Goal: Find specific page/section: Find specific page/section

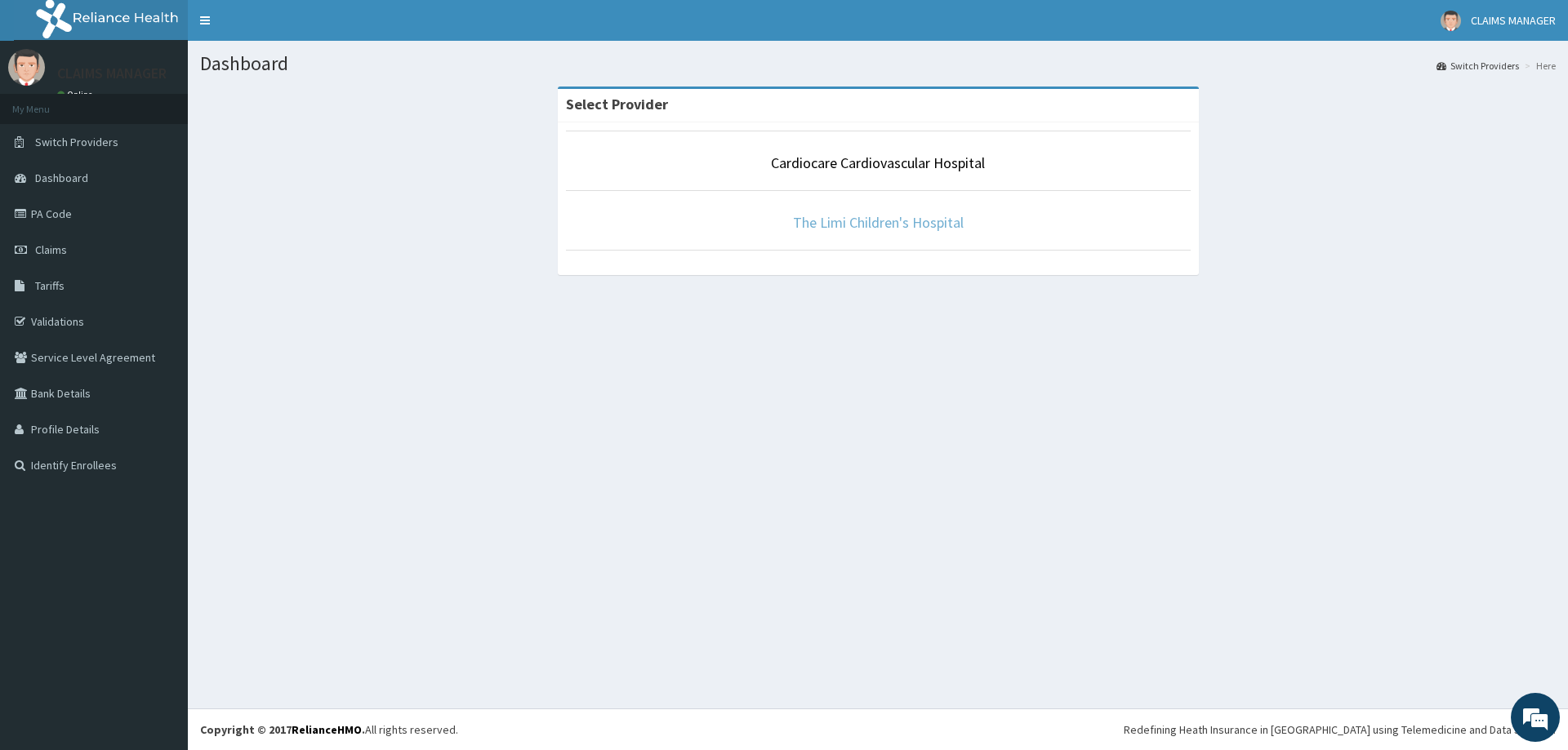
click at [822, 229] on link "The Limi Children's Hospital" at bounding box center [878, 222] width 171 height 19
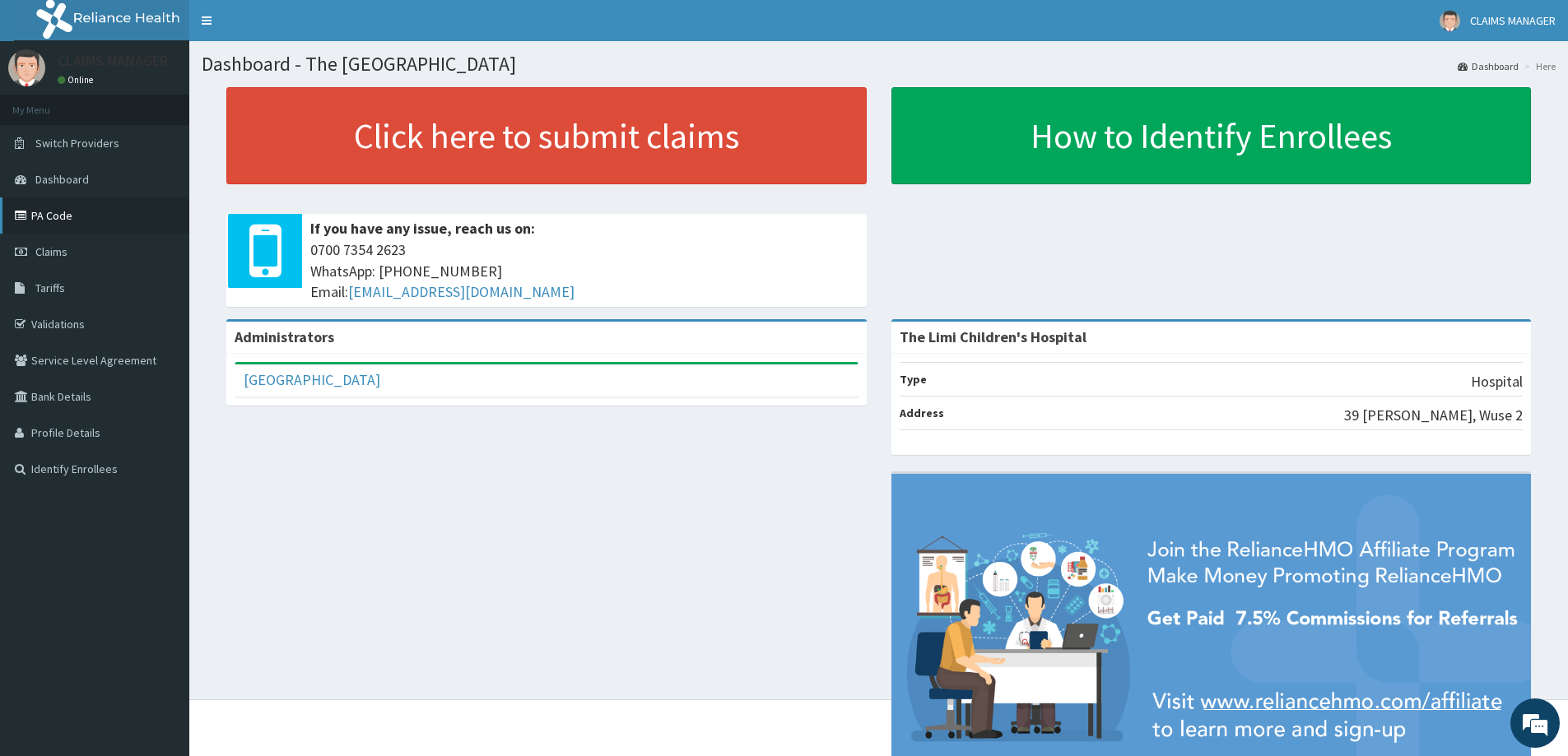
click at [68, 217] on link "PA Code" at bounding box center [95, 215] width 189 height 36
